Goal: Task Accomplishment & Management: Manage account settings

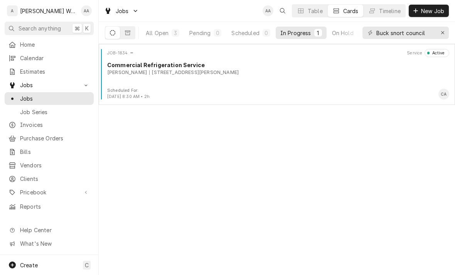
type input "Buck snort council"
click at [158, 34] on div "All Open" at bounding box center [157, 33] width 23 height 8
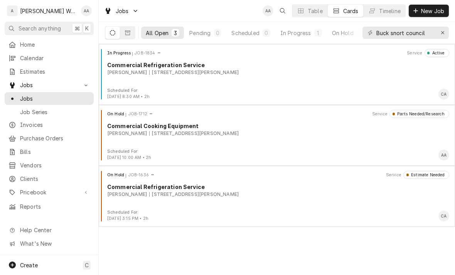
click at [133, 150] on div "Scheduled For:" at bounding box center [129, 152] width 44 height 6
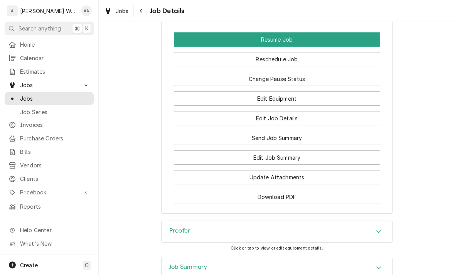
scroll to position [580, 0]
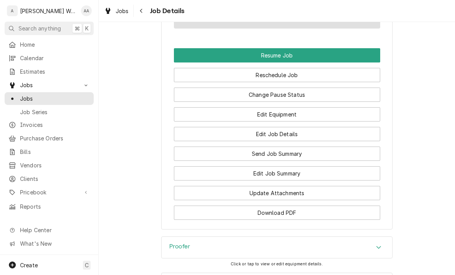
click at [188, 59] on button "Resume Job" at bounding box center [277, 55] width 206 height 14
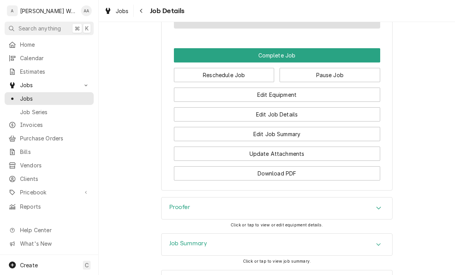
scroll to position [519, 0]
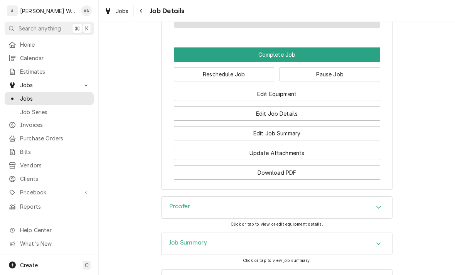
click at [357, 138] on button "Edit Job Summary" at bounding box center [277, 133] width 206 height 14
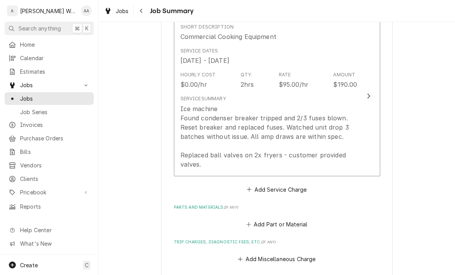
click at [360, 147] on button "Short Description Commercial Cooking Equipment Service Dates Aug 19, 2025 - Sep…" at bounding box center [277, 96] width 206 height 160
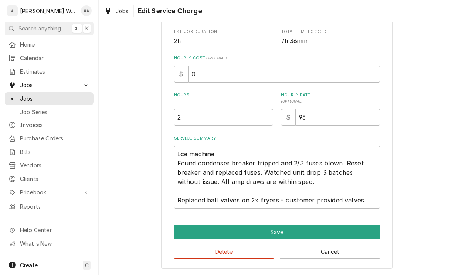
scroll to position [158, 0]
click at [368, 198] on textarea "Ice machine Found condenser breaker tripped and 2/3 fuses blown. Reset breaker …" at bounding box center [277, 177] width 206 height 63
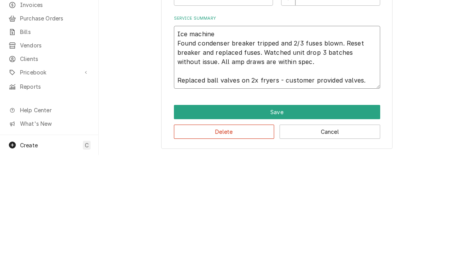
click at [364, 146] on textarea "Ice machine Found condenser breaker tripped and 2/3 fuses blown. Reset breaker …" at bounding box center [277, 177] width 206 height 63
click at [363, 146] on textarea "Ice machine Found condenser breaker tripped and 2/3 fuses blown. Reset breaker …" at bounding box center [277, 177] width 206 height 63
type textarea "x"
type textarea "Ice machine"
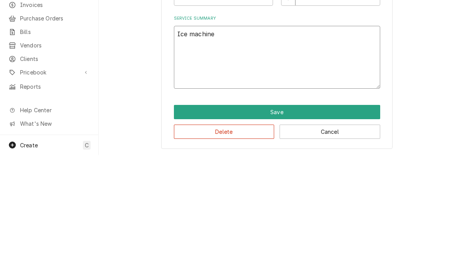
scroll to position [130, 0]
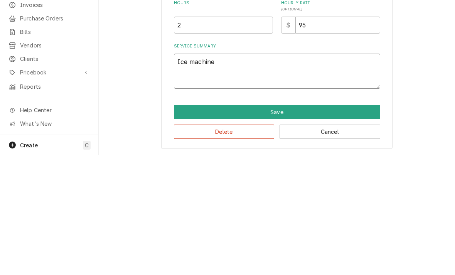
type textarea "x"
type textarea "Ice machi"
type textarea "x"
type textarea "Ice mach"
type textarea "x"
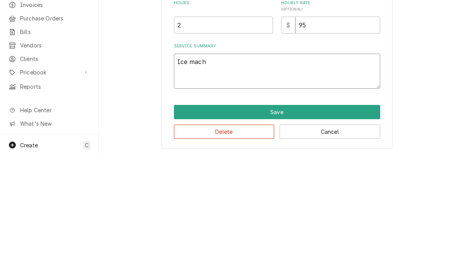
type textarea "Ice mac"
type textarea "x"
type textarea "Ice ma"
type textarea "x"
type textarea "Ice"
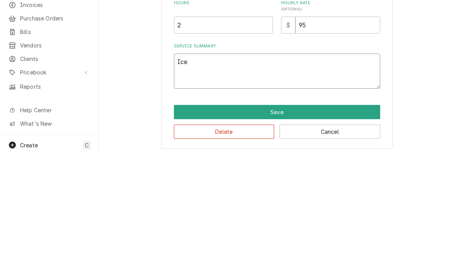
type textarea "x"
type textarea "Ice"
type textarea "x"
type textarea "Ic"
type textarea "x"
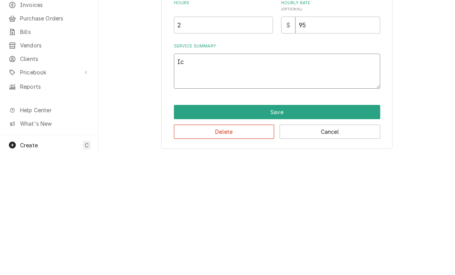
type textarea "I"
type textarea "x"
type textarea "Ho"
type textarea "x"
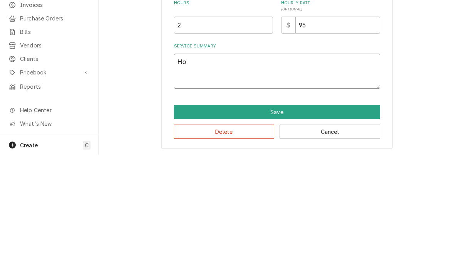
type textarea "Hot"
type textarea "x"
type textarea "Hot"
type textarea "x"
type textarea "Hot bo"
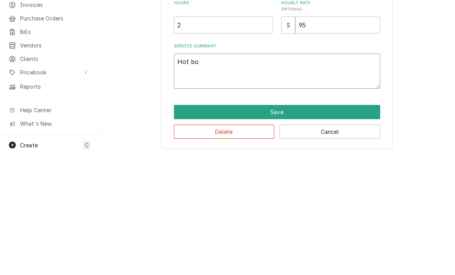
type textarea "x"
type textarea "Hot box"
type textarea "x"
type textarea "Hot box"
type textarea "x"
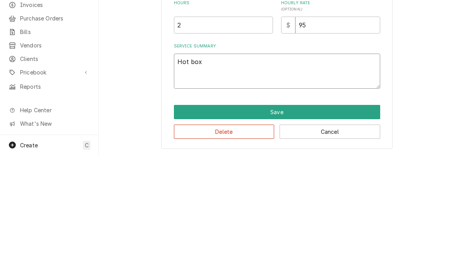
type textarea "Hot box i"
type textarea "x"
type textarea "Hot box isn"
type textarea "x"
type textarea "Hot box isnt"
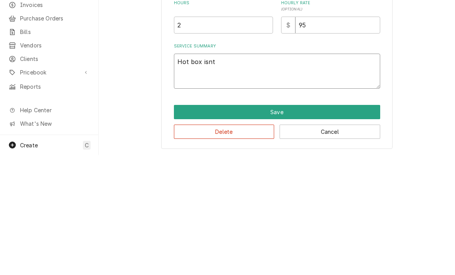
type textarea "x"
type textarea "Hot box isnt"
type textarea "x"
type textarea "Hot box isnt w"
type textarea "x"
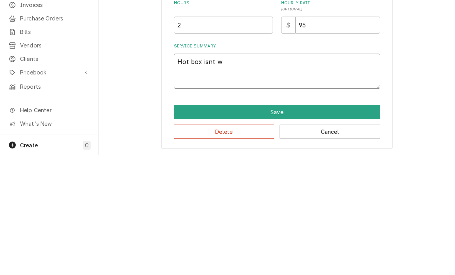
type textarea "Hot box isnt wo"
type textarea "x"
type textarea "Hot box isnt wor"
type textarea "x"
type textarea "Hot box isnt worm"
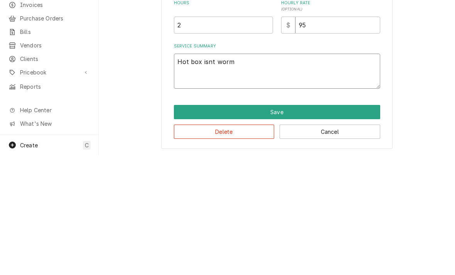
type textarea "x"
type textarea "Hot box isnt wormi"
type textarea "x"
type textarea "Hot box isnt wormin"
type textarea "x"
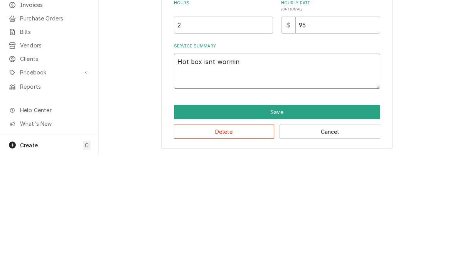
type textarea "Hot box isnt worming"
type textarea "x"
type textarea "Hot box isn’t working"
type textarea "x"
type textarea "Hot box isn’t working"
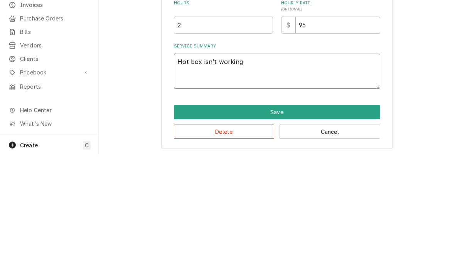
type textarea "x"
type textarea "Hot box isn’t working."
type textarea "x"
type textarea "Hot box isn’t working. F"
type textarea "x"
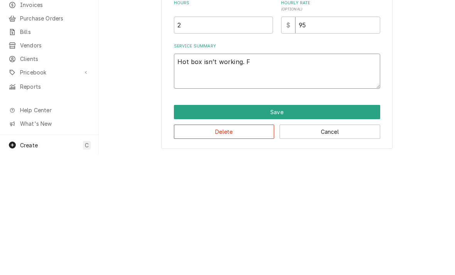
type textarea "Hot box isn’t working. Fo"
type textarea "x"
type textarea "Hot box isn’t working. Fou"
type textarea "x"
type textarea "Hot box isn’t working. Foun"
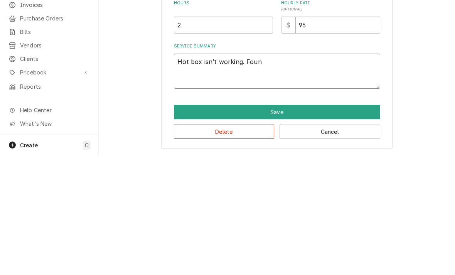
type textarea "x"
type textarea "Hot box isn’t working. Found"
type textarea "x"
type textarea "Hot box isn’t working. Found"
type textarea "x"
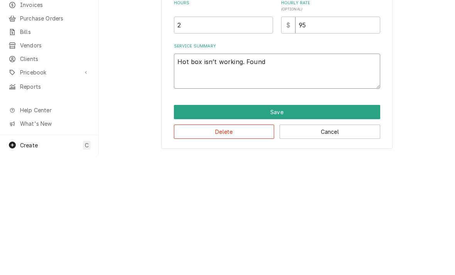
type textarea "Hot box isn’t working. Found b"
type textarea "x"
type textarea "Hot box isn’t working. Found ba"
type textarea "x"
type textarea "Hot box isn’t working. Found bad"
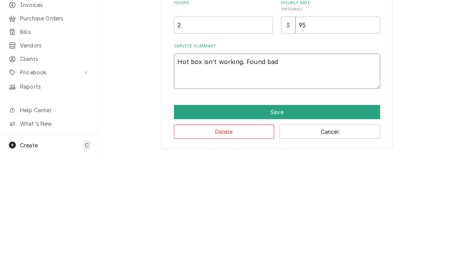
type textarea "x"
type textarea "Hot box isn’t working. Found bad"
type textarea "x"
type textarea "Hot box isn’t working. Found bad o"
type textarea "x"
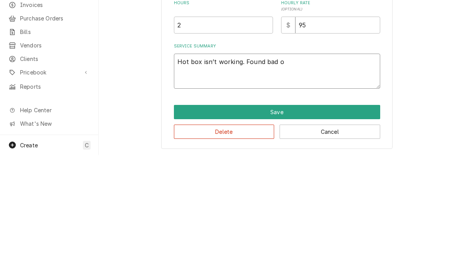
type textarea "Hot box isn’t working. Found bad on"
type textarea "x"
type textarea "Hot box isn’t working. Found bad on/"
type textarea "x"
type textarea "Hot box isn’t working. Found bad on/o"
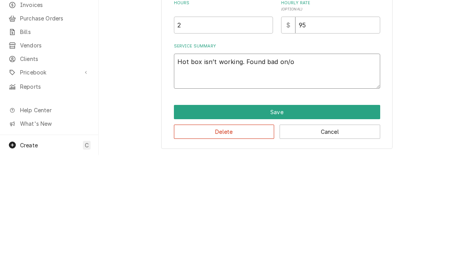
type textarea "x"
type textarea "Hot box isn’t working. Found bad on/of"
type textarea "x"
type textarea "Hot box isn’t working. Found bad on/off"
type textarea "x"
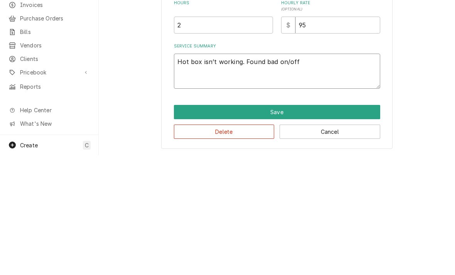
type textarea "Hot box isn’t working. Found bad on/off"
type textarea "x"
type textarea "Hot box isn’t working. Found bad on/off sw"
type textarea "x"
type textarea "Hot box isn’t working. Found bad on/off swi"
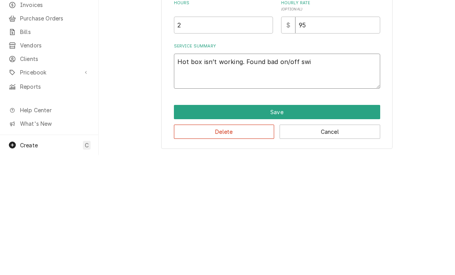
type textarea "x"
type textarea "Hot box isn’t working. Found bad on/off swit"
type textarea "x"
type textarea "Hot box isn’t working. Found bad on/off switch"
type textarea "x"
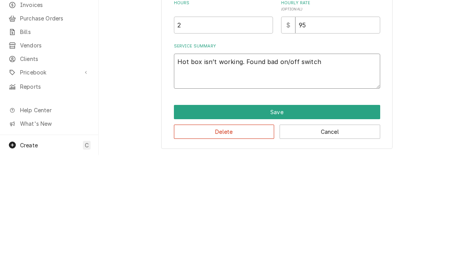
type textarea "Hot box isn’t working. Found bad on/off switch"
type textarea "x"
type textarea "Hot box isn’t working. Found bad on/off switch."
type textarea "x"
type textarea "Hot box isn’t working. Found bad on/off switch. J"
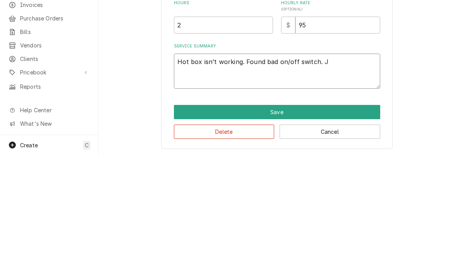
type textarea "x"
type textarea "Hot box isn’t working. Found bad on/off switch. Jus"
type textarea "x"
type textarea "Hot box isn’t working. Found bad on/off switch. Just"
type textarea "x"
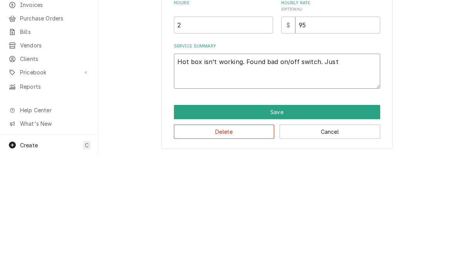
type textarea "Hot box isn’t working. Found bad on/off switch. Jus"
type textarea "x"
type textarea "Hot box isn’t working. Found bad on/off switch. Jus,"
type textarea "x"
type textarea "Hot box isn’t working. Found bad on/off switch. Jus,p"
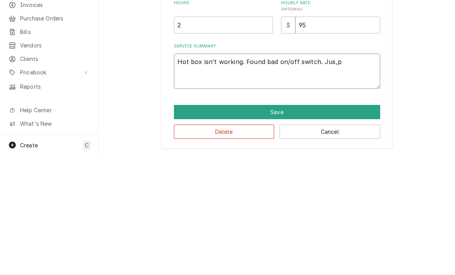
type textarea "x"
type textarea "Hot box isn’t working. Found bad on/off switch. Jus,"
type textarea "x"
type textarea "Hot box isn’t working. Found bad on/off switch. Ju"
type textarea "x"
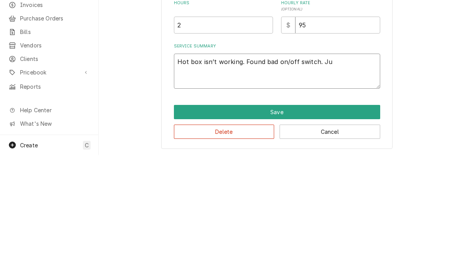
type textarea "Hot box isn’t working. Found bad on/off switch. Jum"
type textarea "x"
type textarea "Hot box isn’t working. Found bad on/off switch. Jump"
type textarea "x"
type textarea "Hot box isn’t working. Found bad on/off switch. Jumpe"
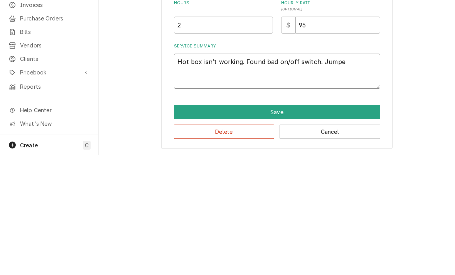
type textarea "x"
type textarea "Hot box isn’t working. Found bad on/off switch. Jumped"
type textarea "x"
type textarea "Hot box isn’t working. Found bad on/off switch. Jumped"
type textarea "x"
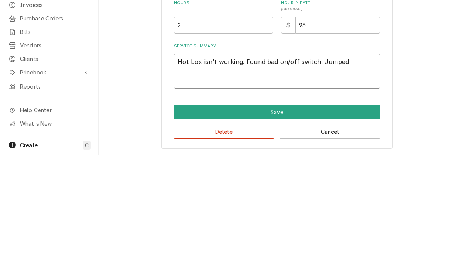
type textarea "Hot box isn’t working. Found bad on/off switch. Jumped o"
type textarea "x"
type textarea "Hot box isn’t working. Found bad on/off switch. Jumped out"
type textarea "x"
type textarea "Hot box isn’t working. Found bad on/off switch. Jumped out"
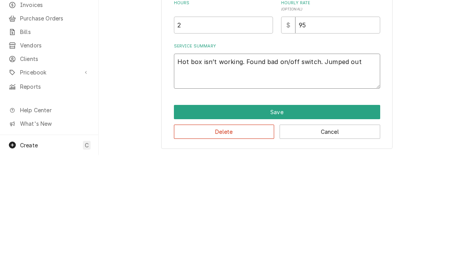
type textarea "x"
type textarea "Hot box isn’t working. Found bad on/off switch. Jumped out s"
type textarea "x"
type textarea "Hot box isn’t working. Found bad on/off switch. Jumped out sw"
type textarea "x"
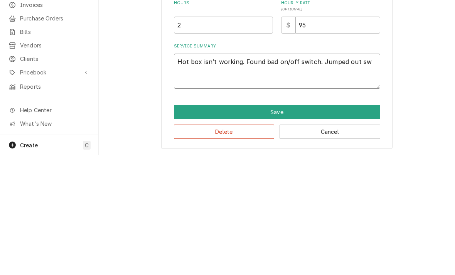
type textarea "Hot box isn’t working. Found bad on/off switch. Jumped out swi"
type textarea "x"
type textarea "Hot box isn’t working. Found bad on/off switch. Jumped out swit"
type textarea "x"
type textarea "Hot box isn’t working. Found bad on/off switch. Jumped out switc"
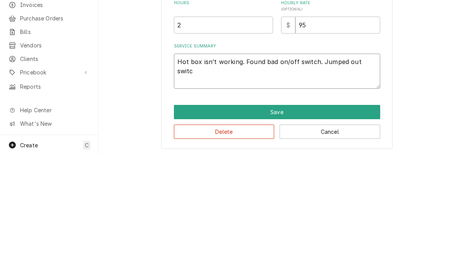
type textarea "x"
type textarea "Hot box isn’t working. Found bad on/off switch. Jumped out switch"
type textarea "x"
type textarea "Hot box isn’t working. Found bad on/off switch. Jumped out switch"
type textarea "x"
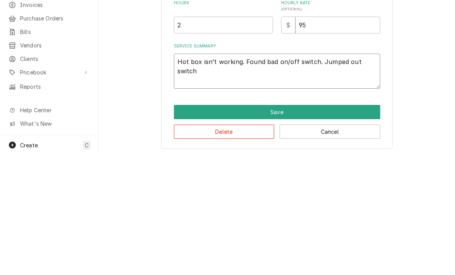
type textarea "Hot box isn’t working. Found bad on/off switch. Jumped out switch a"
type textarea "x"
type textarea "Hot box isn’t working. Found bad on/off switch. Jumped out switch an"
type textarea "x"
type textarea "Hot box isn’t working. Found bad on/off switch. Jumped out switch and"
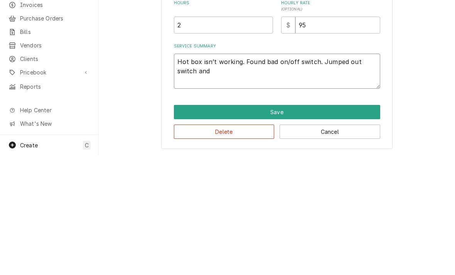
type textarea "x"
type textarea "Hot box isn’t working. Found bad on/off switch. Jumped out switch and o"
type textarea "x"
type textarea "Hot box isn’t working. Found bad on/off switch. Jumped out switch and ot"
type textarea "x"
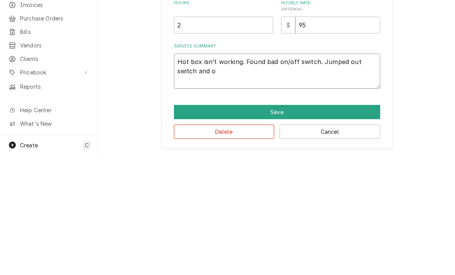
type textarea "Hot box isn’t working. Found bad on/off switch. Jumped out switch and or"
type textarea "x"
type textarea "Hot box isn’t working. Found bad on/off switch. Jumped out switch and ord"
type textarea "x"
type textarea "Hot box isn’t working. Found bad on/off switch. Jumped out switch and orde"
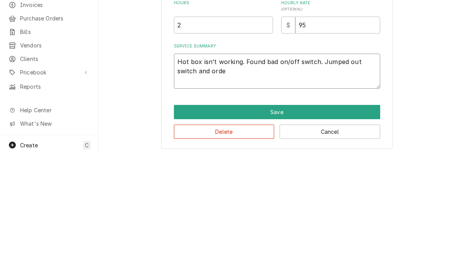
type textarea "x"
type textarea "Hot box isn’t working. Found bad on/off switch. Jumped out switch and order"
type textarea "x"
type textarea "Hot box isn’t working. Found bad on/off switch. Jumped out switch and ordere"
type textarea "x"
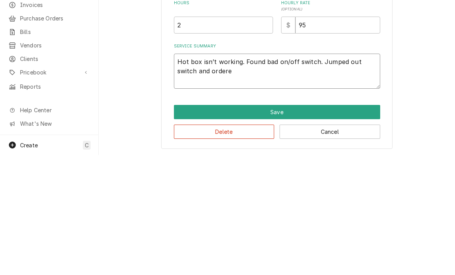
type textarea "Hot box isn’t working. Found bad on/off switch. Jumped out switch and ordered"
type textarea "x"
type textarea "Hot box isn’t working. Found bad on/off switch. Jumped out switch and ordered"
type textarea "x"
type textarea "Hot box isn’t working. Found bad on/off switch. Jumped out switch and ordered r"
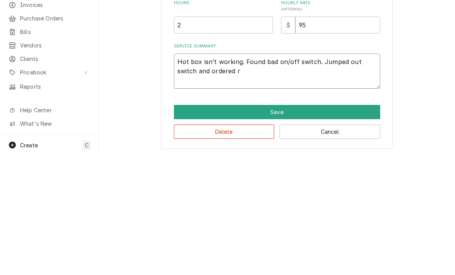
type textarea "x"
type textarea "Hot box isn’t working. Found bad on/off switch. Jumped out switch and ordered re"
type textarea "x"
type textarea "Hot box isn’t working. Found bad on/off switch. Jumped out switch and ordered r…"
type textarea "x"
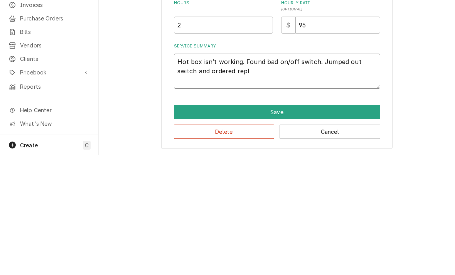
type textarea "Hot box isn’t working. Found bad on/off switch. Jumped out switch and ordered r…"
type textarea "x"
type textarea "Hot box isn’t working. Found bad on/off switch. Jumped out switch and ordered r…"
type textarea "x"
type textarea "Hot box isn’t working. Found bad on/off switch. Jumped out switch and ordered r…"
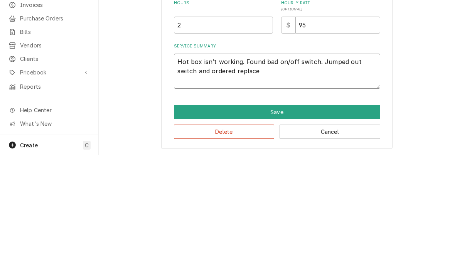
type textarea "x"
type textarea "Hot box isn’t working. Found bad on/off switch. Jumped out switch and ordered r…"
type textarea "x"
type textarea "Hot box isn’t working. Found bad on/off switch. Jumped out switch and ordered r…"
type textarea "x"
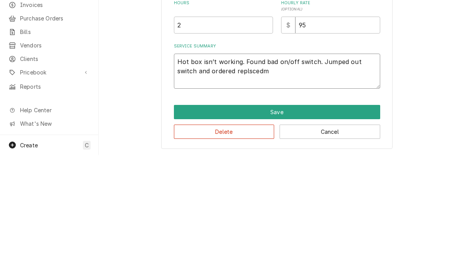
type textarea "Hot box isn’t working. Found bad on/off switch. Jumped out switch and ordered r…"
type textarea "x"
type textarea "Hot box isn’t working. Found bad on/off switch. Jumped out switch and ordered r…"
type textarea "x"
type textarea "Hot box isn’t working. Found bad on/off switch. Jumped out switch and ordered r…"
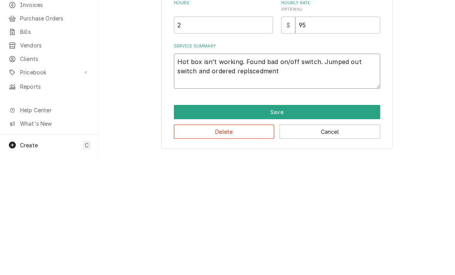
type textarea "x"
type textarea "Hot box isn’t working. Found bad on/off switch. Jumped out switch and ordered r…"
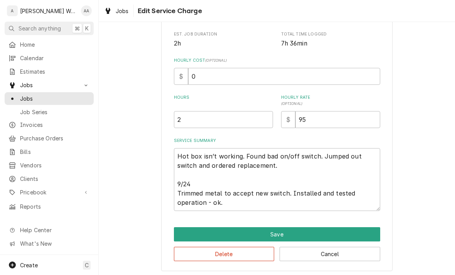
click at [190, 234] on button "Save" at bounding box center [277, 234] width 206 height 14
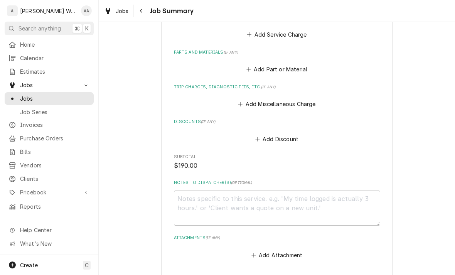
scroll to position [350, 0]
click at [304, 103] on button "Add Miscellaneous Charge" at bounding box center [277, 104] width 80 height 11
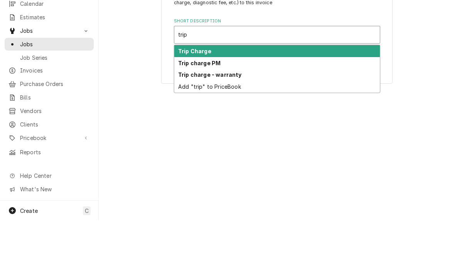
click at [182, 114] on strong "Trip charge PM" at bounding box center [199, 117] width 42 height 7
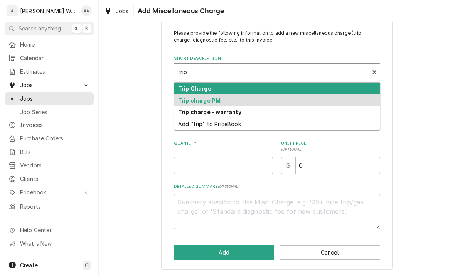
click at [180, 89] on strong "Trip Charge" at bounding box center [194, 88] width 33 height 7
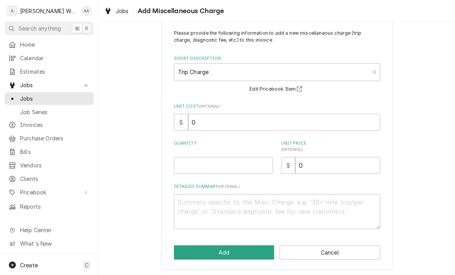
scroll to position [8, 0]
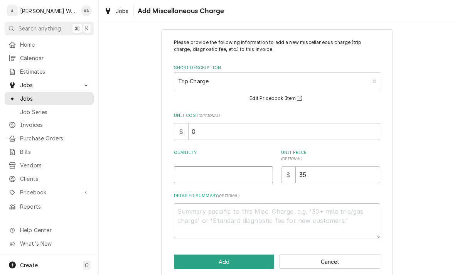
click at [186, 180] on input "Quantity" at bounding box center [223, 174] width 99 height 17
click at [190, 261] on button "Add" at bounding box center [224, 262] width 101 height 14
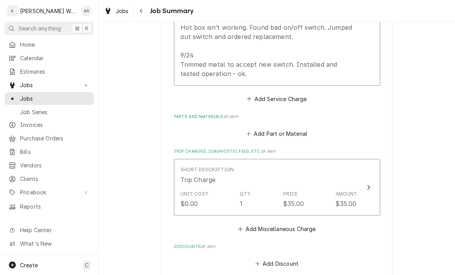
scroll to position [276, 0]
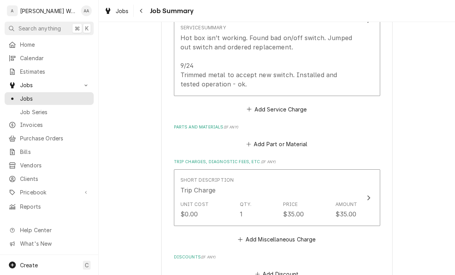
click at [269, 139] on button "Add Part or Material" at bounding box center [277, 144] width 64 height 11
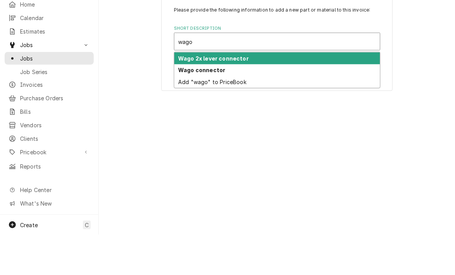
click at [186, 107] on strong "Wago connector" at bounding box center [201, 110] width 47 height 7
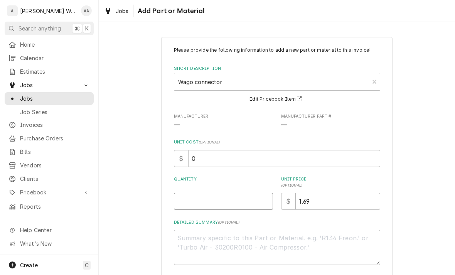
click at [193, 204] on input "Quantity" at bounding box center [223, 201] width 99 height 17
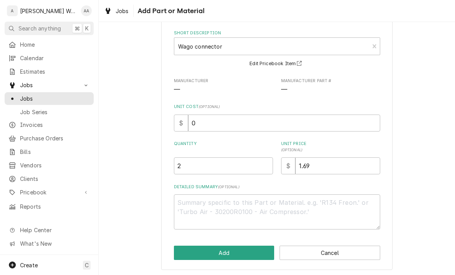
click at [183, 249] on button "Add" at bounding box center [224, 253] width 101 height 14
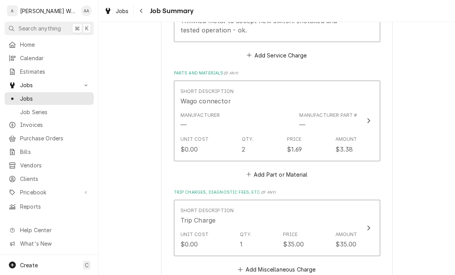
scroll to position [328, 0]
click at [282, 176] on button "Add Part or Material" at bounding box center [277, 175] width 64 height 11
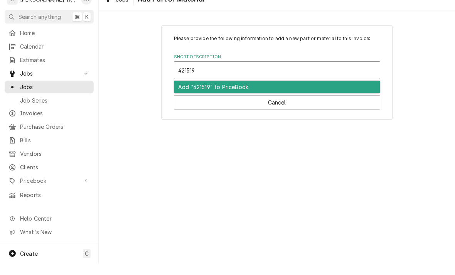
click at [188, 93] on div "Add "421519" to PriceBook" at bounding box center [277, 99] width 206 height 12
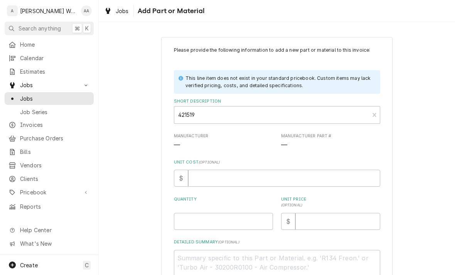
scroll to position [47, 0]
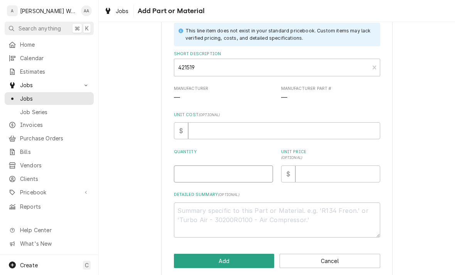
click at [186, 180] on input "Quantity" at bounding box center [223, 174] width 99 height 17
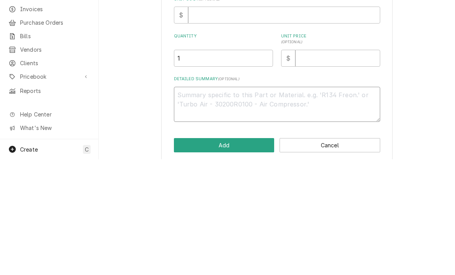
click at [191, 203] on textarea "Detailed Summary ( optional )" at bounding box center [277, 220] width 206 height 35
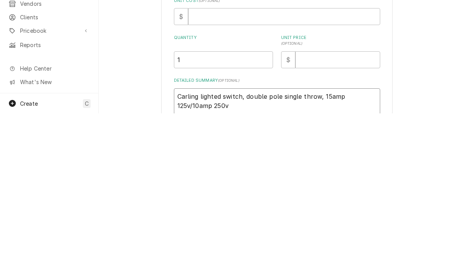
scroll to position [0, 0]
click at [314, 213] on input "Unit Price ( optional )" at bounding box center [338, 221] width 85 height 17
click at [206, 170] on input "Unit Cost ( optional )" at bounding box center [284, 178] width 192 height 17
click at [314, 213] on input "Unit Price ( optional )" at bounding box center [338, 221] width 85 height 17
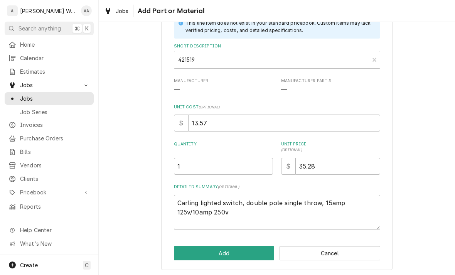
click at [185, 251] on button "Add" at bounding box center [224, 253] width 101 height 14
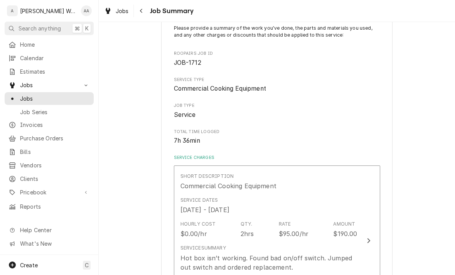
scroll to position [328, 0]
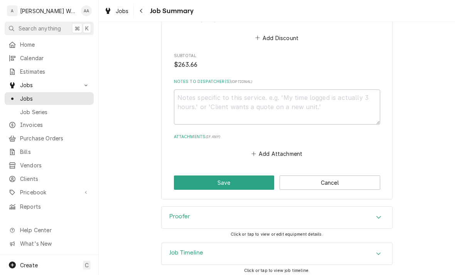
click at [176, 251] on h3 "Job Timeline" at bounding box center [186, 252] width 34 height 7
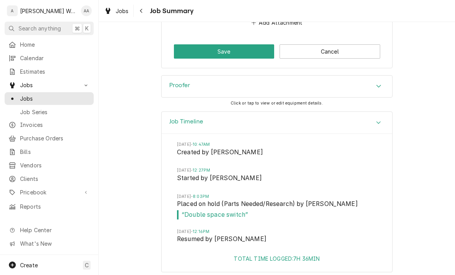
scroll to position [895, 0]
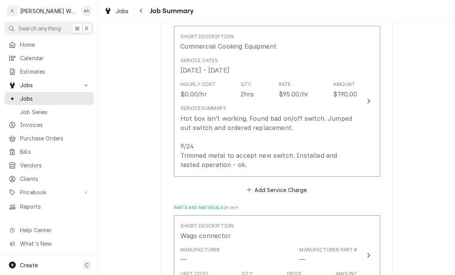
click at [200, 139] on div "Hot box isn’t working. Found bad on/off switch. Jumped out switch and ordered r…" at bounding box center [269, 142] width 177 height 56
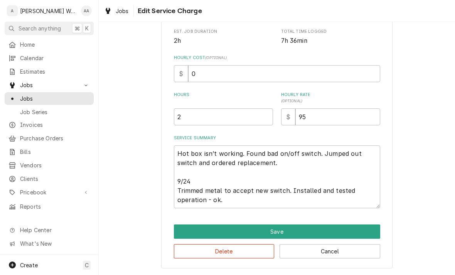
scroll to position [158, 0]
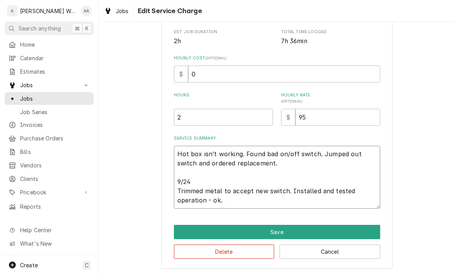
click at [176, 152] on textarea "Hot box isn’t working. Found bad on/off switch. Jumped out switch and ordered r…" at bounding box center [277, 177] width 206 height 63
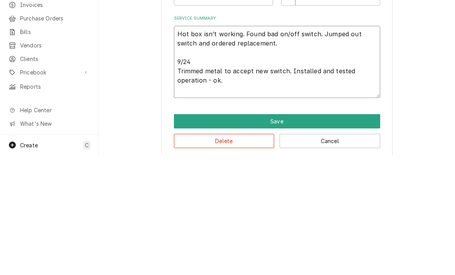
click at [182, 146] on textarea "Hot box isn’t working. Found bad on/off switch. Jumped out switch and ordered r…" at bounding box center [277, 182] width 206 height 72
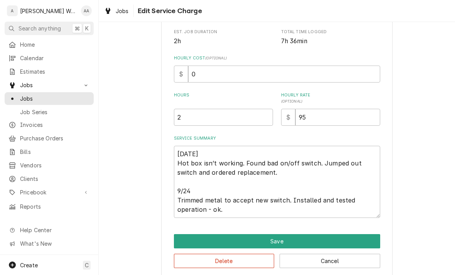
click at [185, 242] on button "Save" at bounding box center [277, 241] width 206 height 14
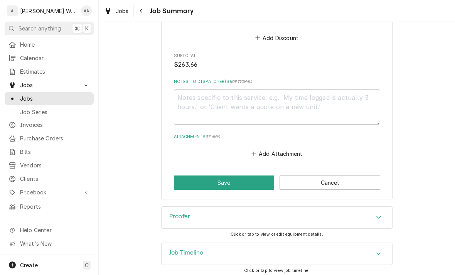
scroll to position [774, 0]
click at [188, 176] on button "Save" at bounding box center [224, 183] width 101 height 14
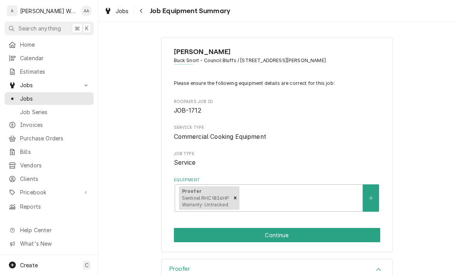
click at [189, 237] on button "Continue" at bounding box center [277, 235] width 206 height 14
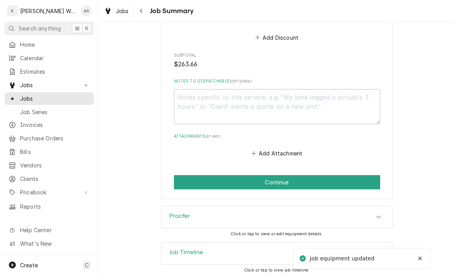
scroll to position [774, 0]
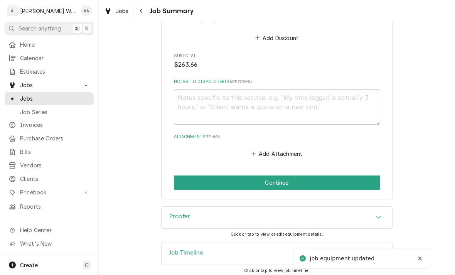
click at [191, 181] on button "Continue" at bounding box center [277, 183] width 206 height 14
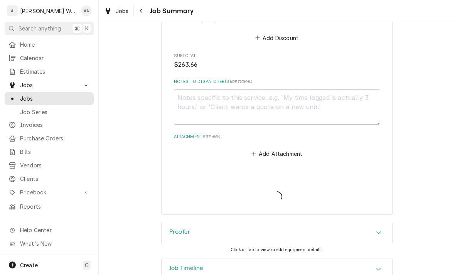
type textarea "x"
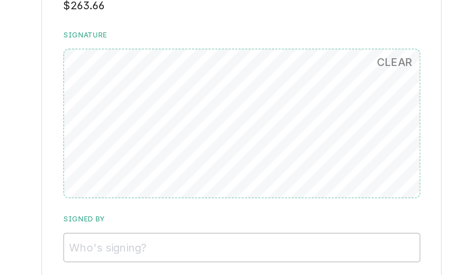
scroll to position [659, 0]
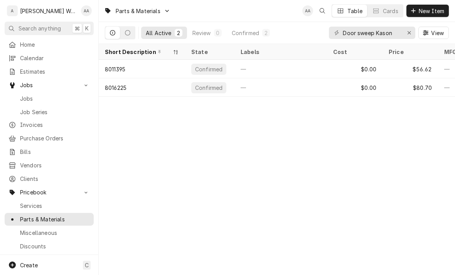
click at [27, 100] on div "Jobs" at bounding box center [49, 99] width 86 height 10
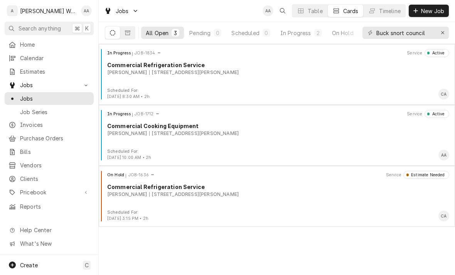
click at [305, 34] on div "In Progress" at bounding box center [296, 33] width 31 height 8
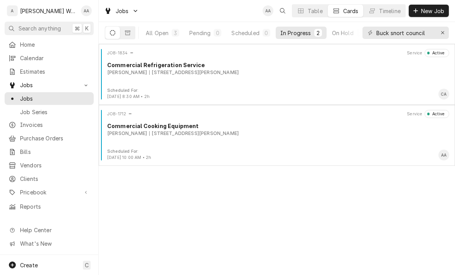
click at [382, 86] on div "JOB-1834 Service Active Commercial Refrigeration Service Buck Snort 25 Scott St…" at bounding box center [277, 68] width 350 height 39
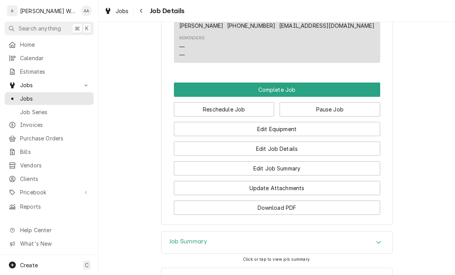
scroll to position [580, 0]
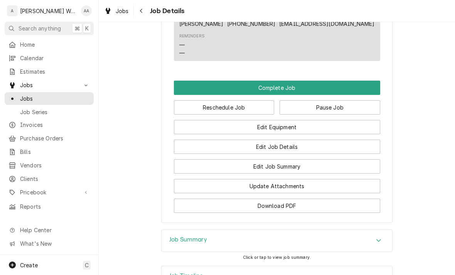
click at [381, 239] on div "Accordion Header" at bounding box center [379, 240] width 12 height 9
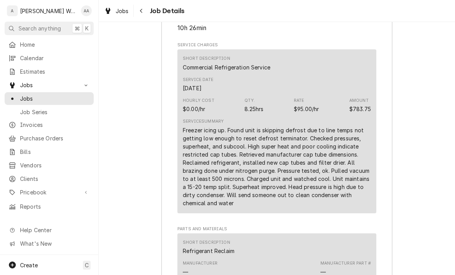
scroll to position [903, 0]
